Goal: Transaction & Acquisition: Purchase product/service

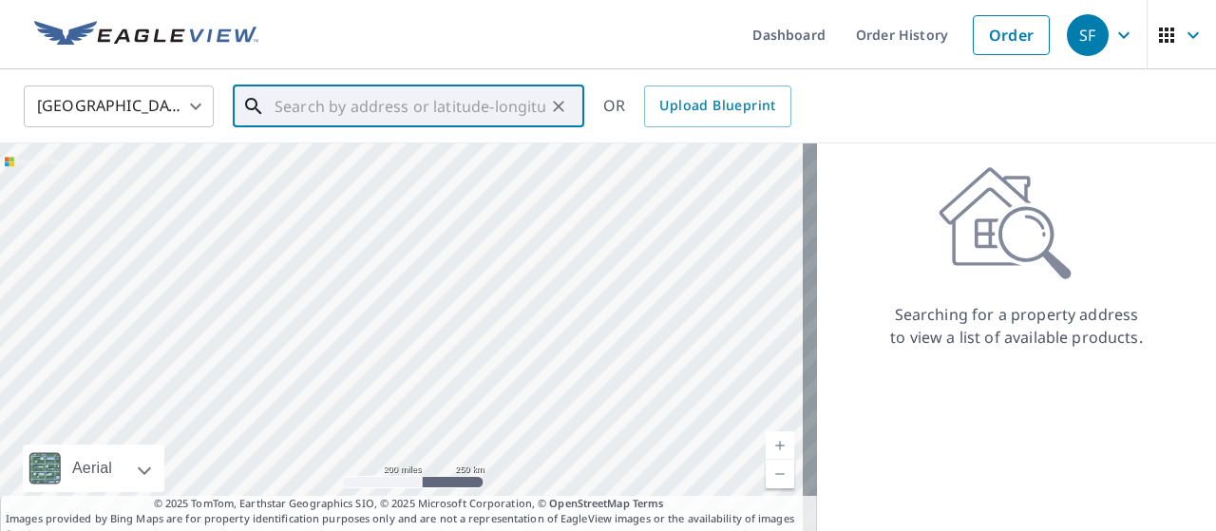
click at [304, 103] on input "text" at bounding box center [410, 106] width 271 height 53
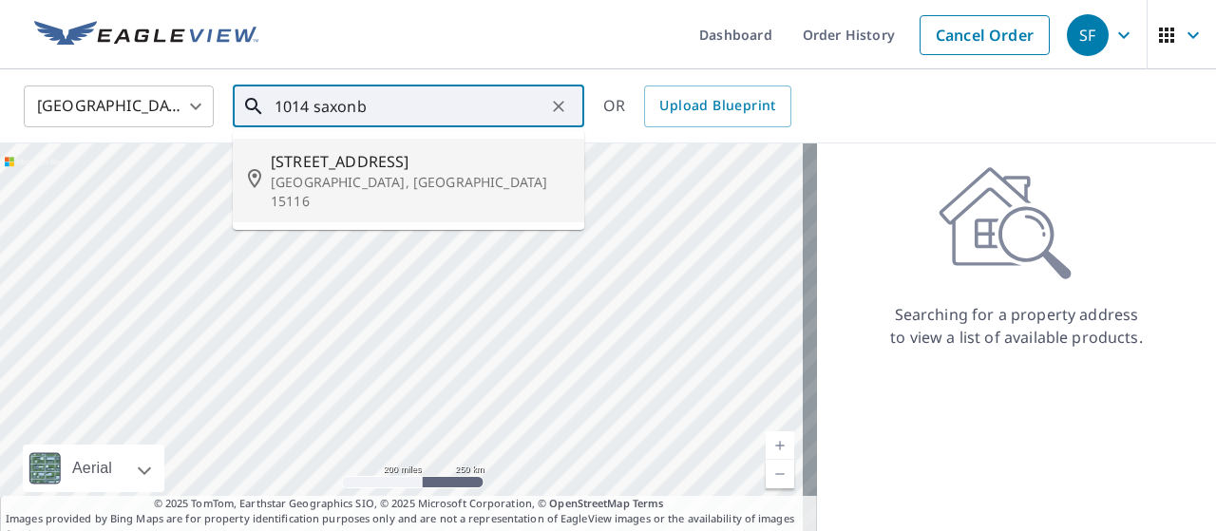
click at [367, 162] on span "[STREET_ADDRESS]" at bounding box center [420, 161] width 298 height 23
type input "[STREET_ADDRESS]"
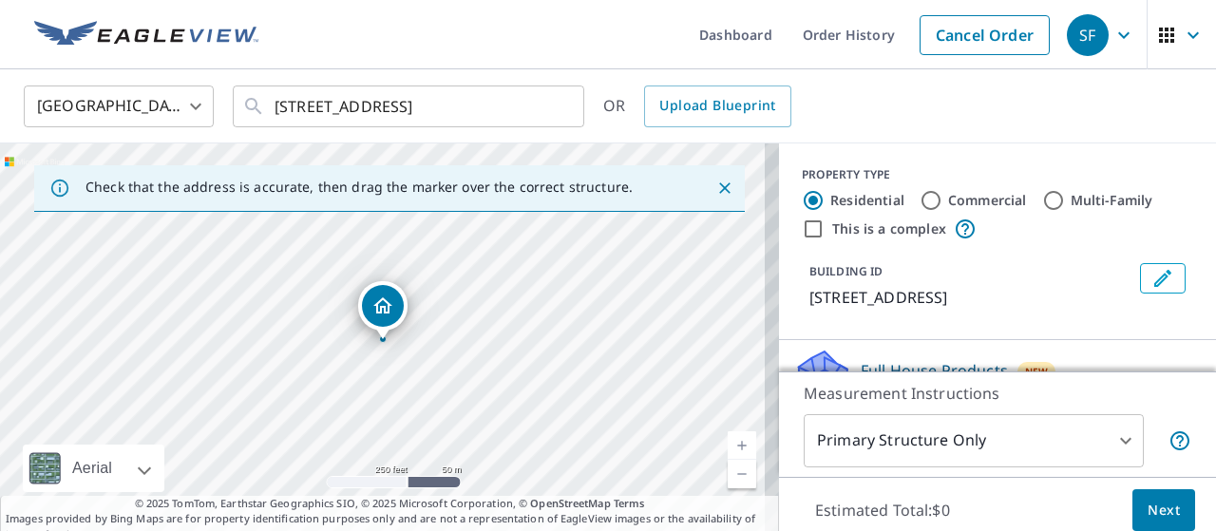
click at [728, 443] on link "Current Level 17, Zoom In" at bounding box center [742, 445] width 29 height 29
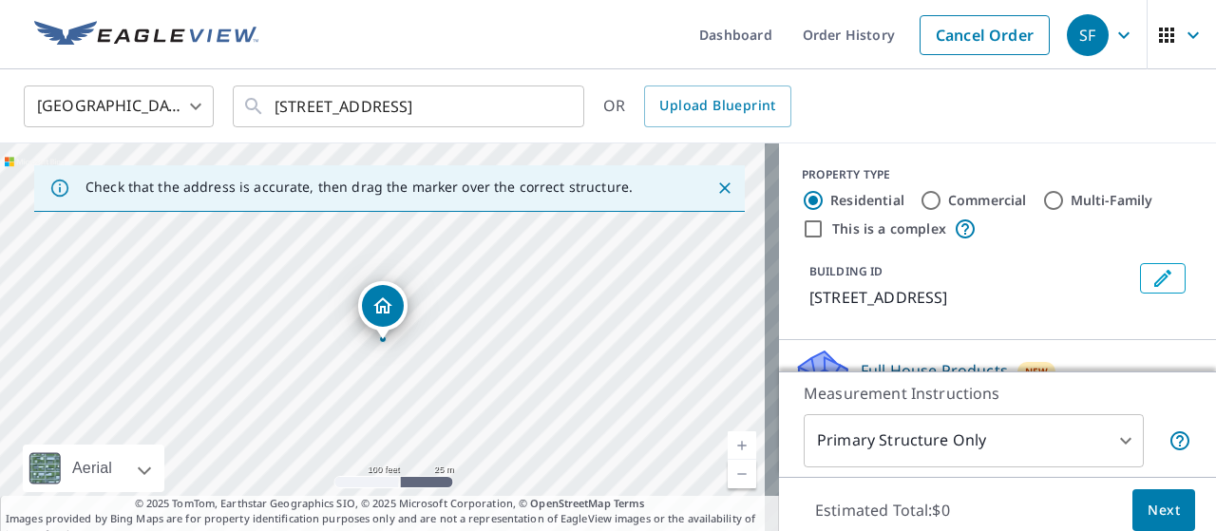
click at [728, 443] on link "Current Level 18, Zoom In" at bounding box center [742, 445] width 29 height 29
click at [728, 443] on link "Current Level 19, Zoom In" at bounding box center [742, 445] width 29 height 29
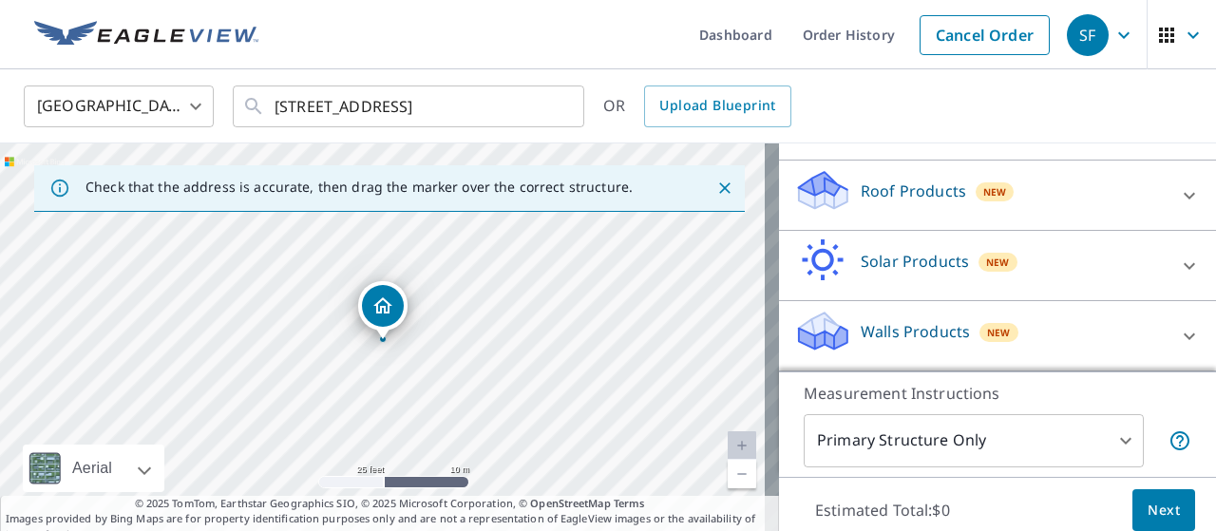
scroll to position [297, 0]
click at [1178, 184] on icon at bounding box center [1189, 195] width 23 height 23
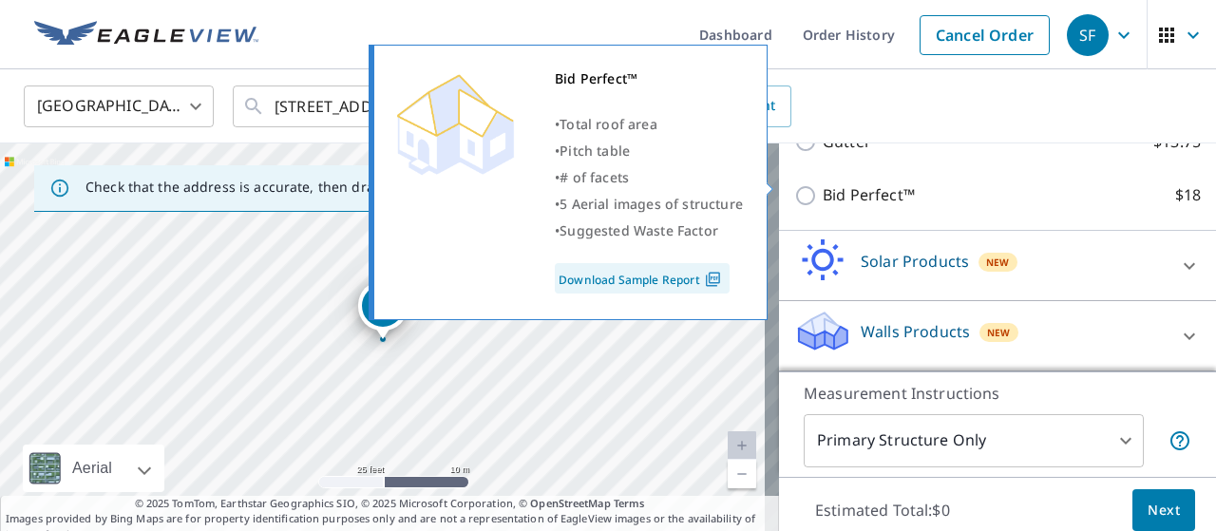
click at [794, 184] on input "Bid Perfect™ $18" at bounding box center [808, 195] width 29 height 23
checkbox input "true"
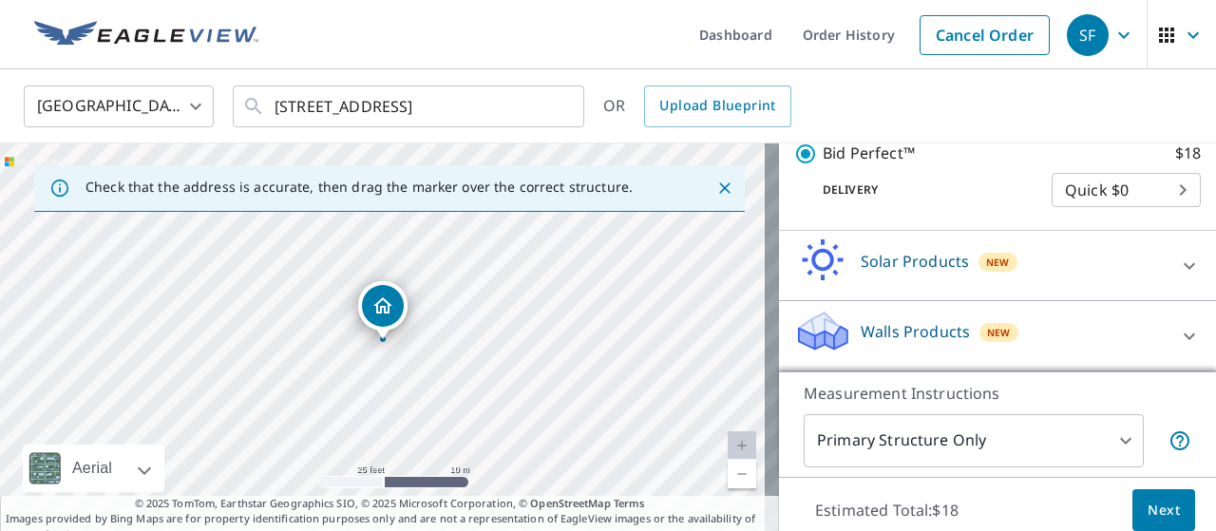
click at [1149, 504] on span "Next" at bounding box center [1164, 511] width 32 height 24
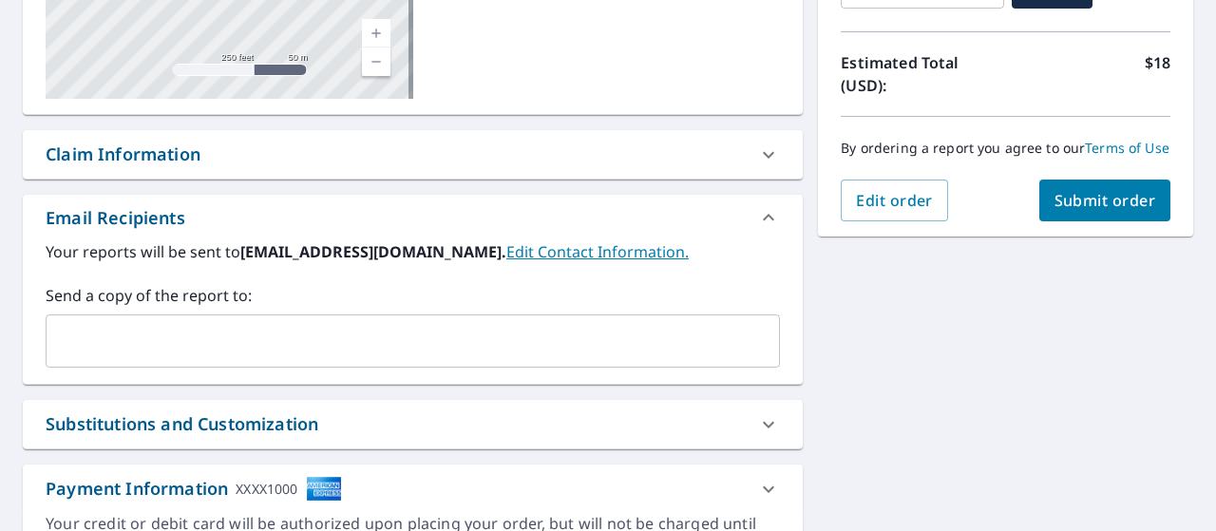
scroll to position [392, 0]
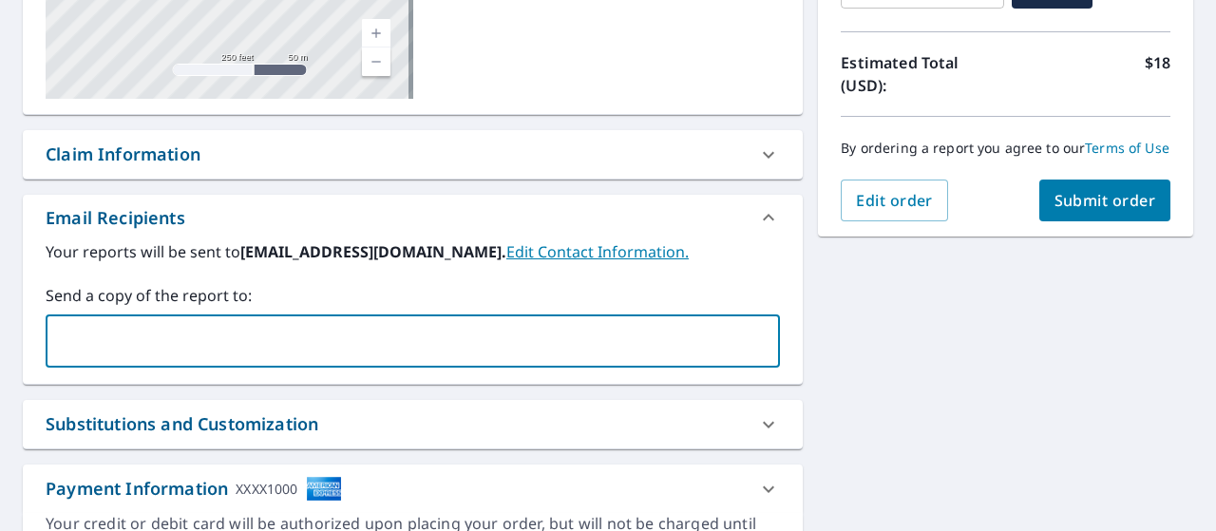
click at [105, 338] on input "text" at bounding box center [398, 341] width 689 height 36
type input "[EMAIL_ADDRESS][DOMAIN_NAME]"
click at [1096, 211] on span "Submit order" at bounding box center [1106, 200] width 102 height 21
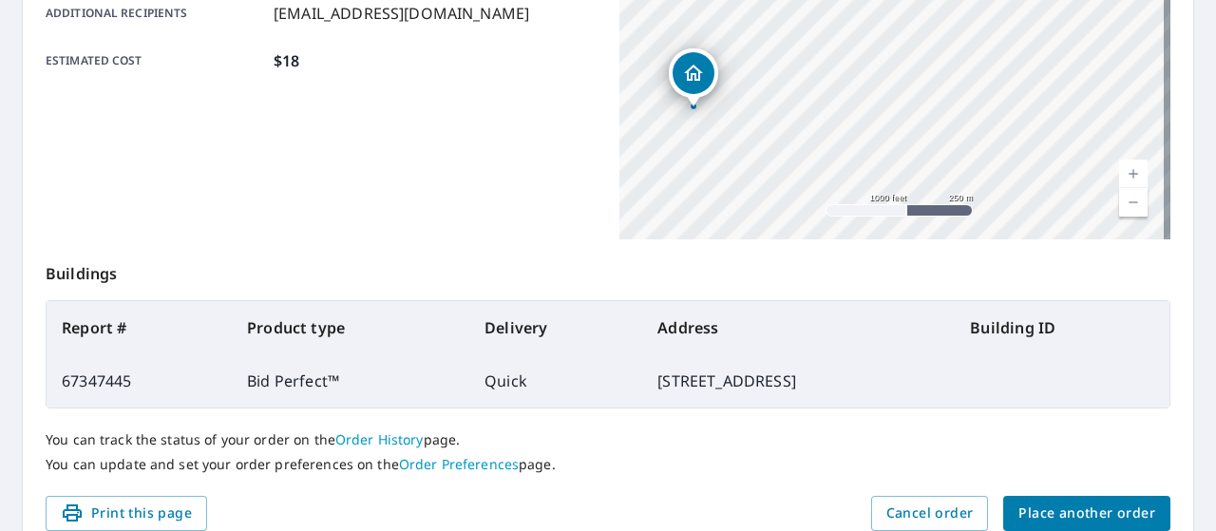
scroll to position [592, 0]
